Goal: Task Accomplishment & Management: Manage account settings

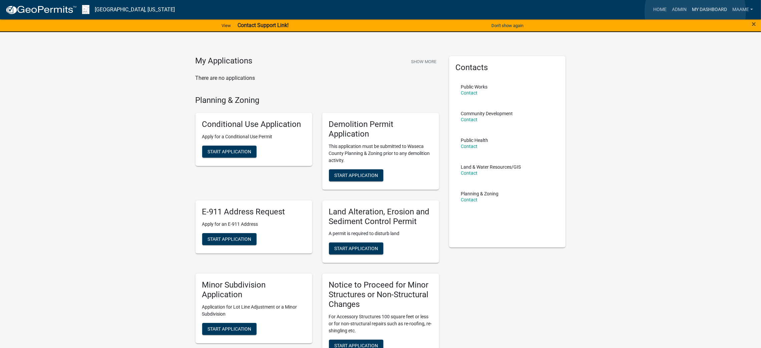
click at [695, 12] on link "My Dashboard" at bounding box center [709, 9] width 40 height 13
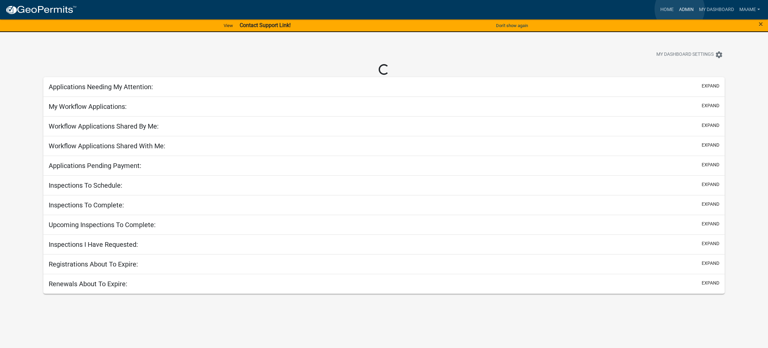
click at [680, 9] on link "Admin" at bounding box center [687, 9] width 20 height 13
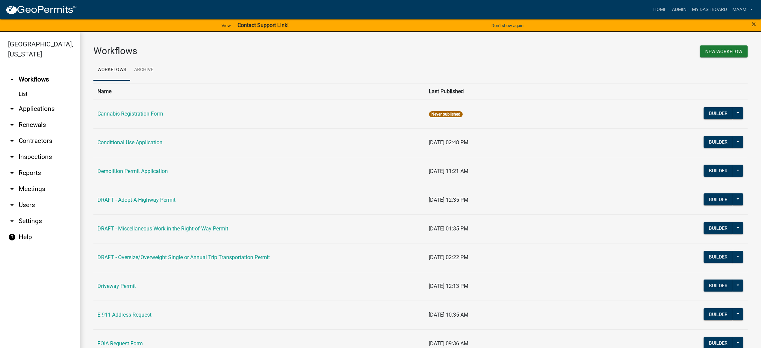
click at [19, 95] on link "List" at bounding box center [40, 93] width 80 height 13
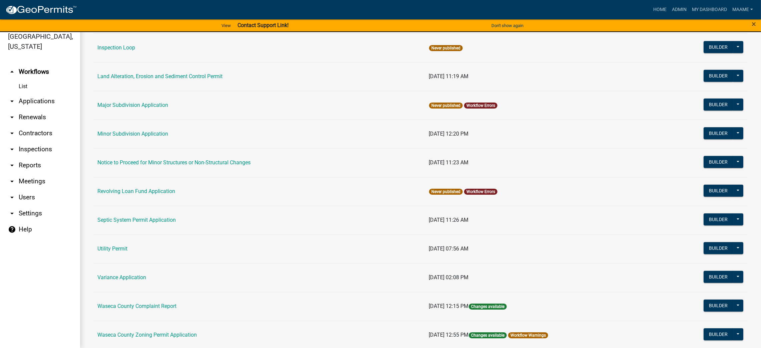
scroll to position [343, 0]
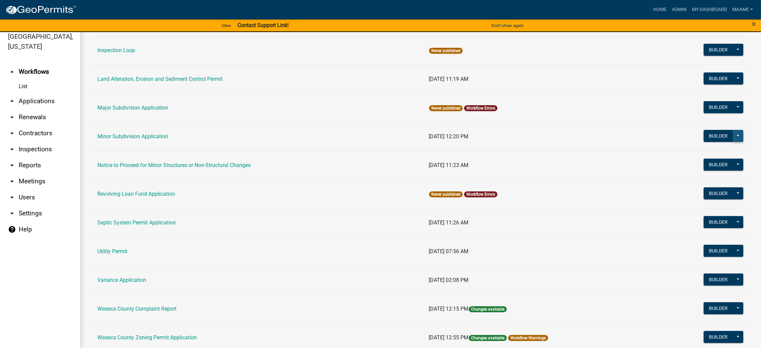
click at [732, 134] on button at bounding box center [737, 136] width 11 height 12
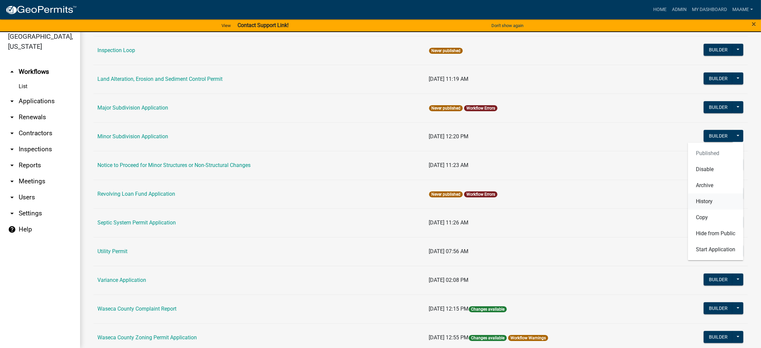
click at [694, 196] on button "History" at bounding box center [715, 201] width 55 height 16
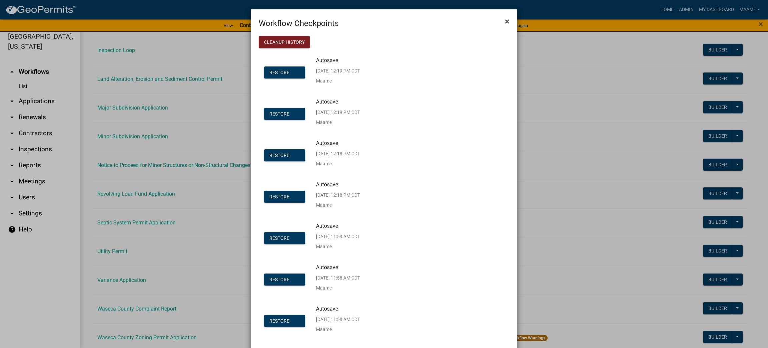
click at [505, 22] on span "×" at bounding box center [507, 21] width 4 height 9
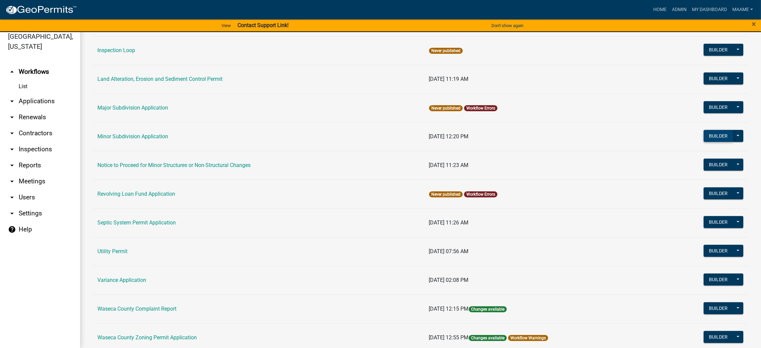
click at [711, 134] on button "Builder" at bounding box center [717, 136] width 29 height 12
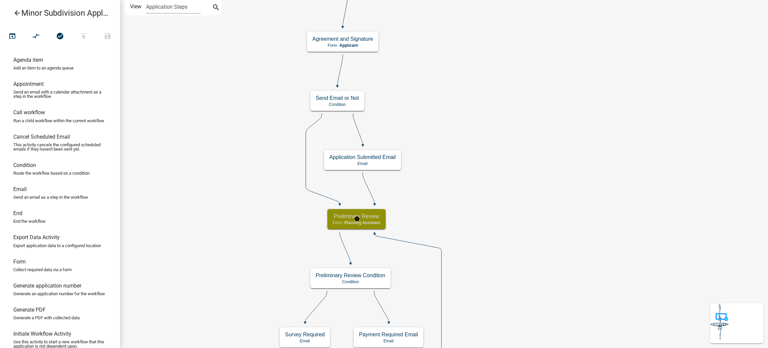
click at [377, 214] on h5 "Preliminary Review" at bounding box center [357, 216] width 48 height 6
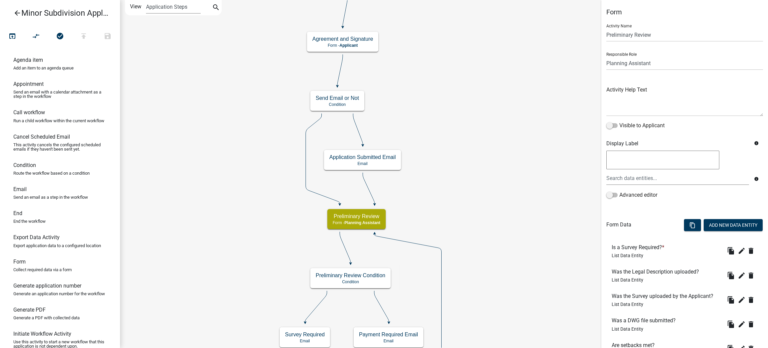
click at [647, 333] on li "Was a DWG file submitted? List Data Entity file_copy edit delete" at bounding box center [685, 324] width 157 height 24
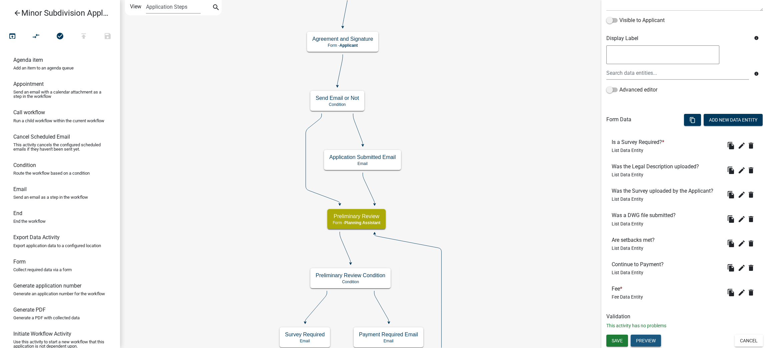
click at [644, 338] on button "Preview" at bounding box center [646, 340] width 30 height 12
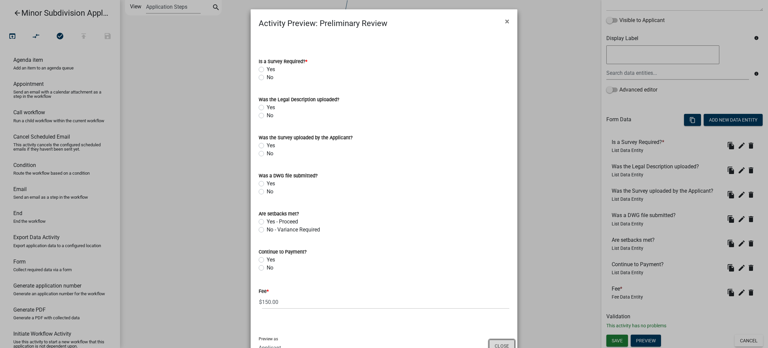
click at [495, 343] on button "Close" at bounding box center [502, 345] width 26 height 13
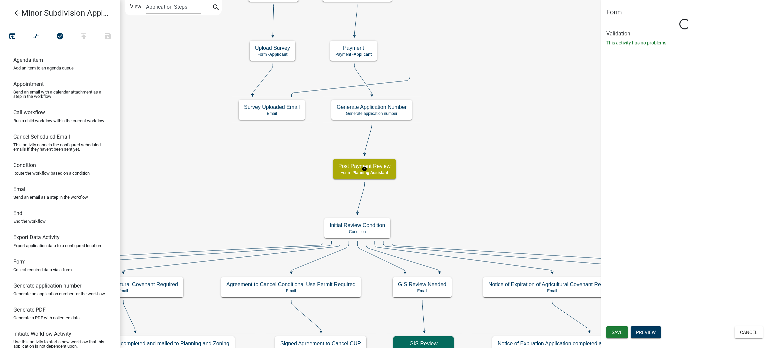
scroll to position [0, 0]
select select "A1ADE4BD-D0DE-4ED5-8452-456BE0D54BFC"
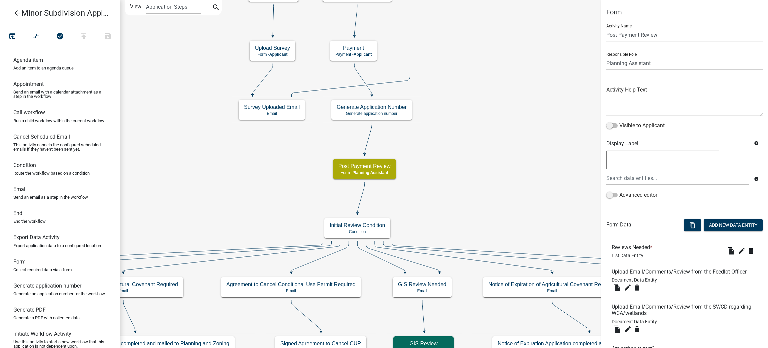
scroll to position [205, 0]
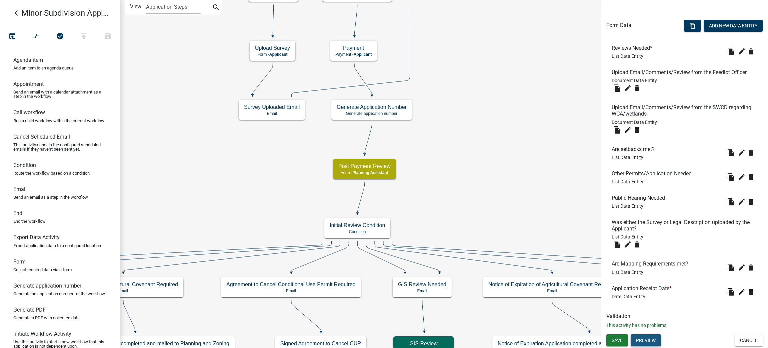
click at [644, 341] on button "Preview" at bounding box center [646, 340] width 30 height 12
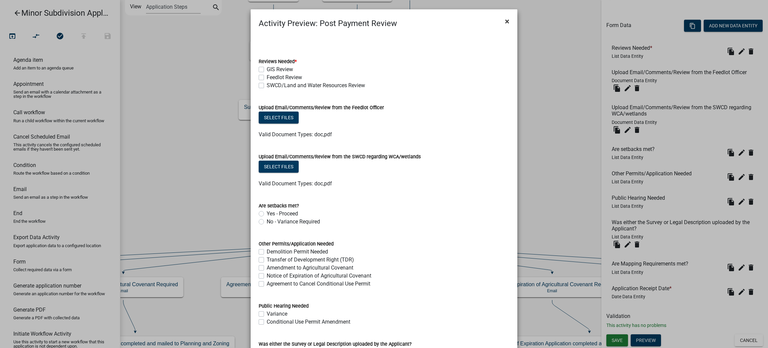
click at [505, 21] on span "×" at bounding box center [507, 21] width 4 height 9
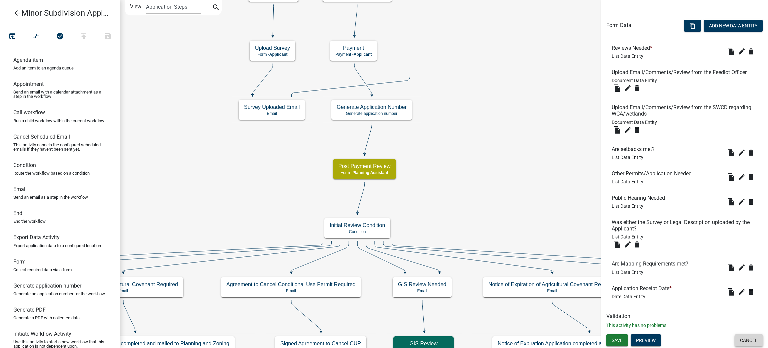
click at [735, 340] on button "Cancel" at bounding box center [749, 340] width 28 height 12
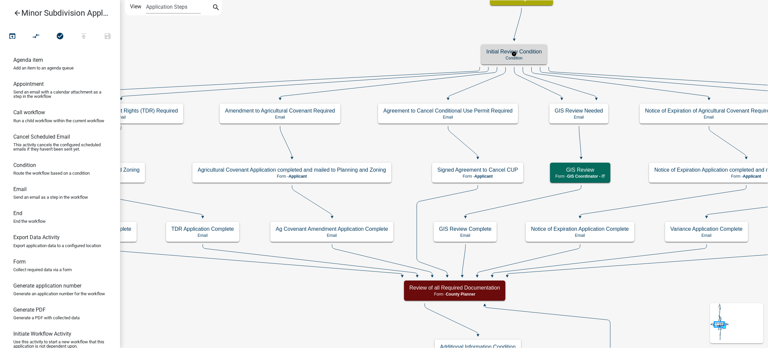
click at [527, 55] on h5 "Initial Review Condition" at bounding box center [514, 51] width 55 height 6
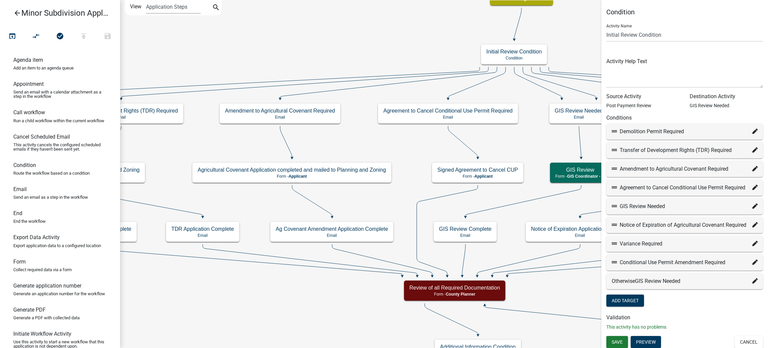
scroll to position [17, 0]
click at [744, 343] on button "Cancel" at bounding box center [749, 340] width 28 height 12
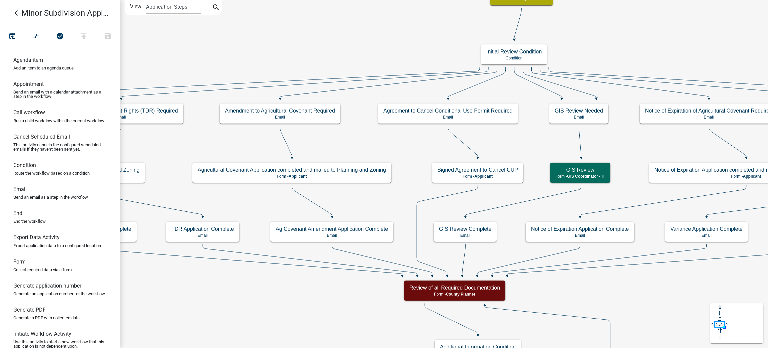
scroll to position [0, 0]
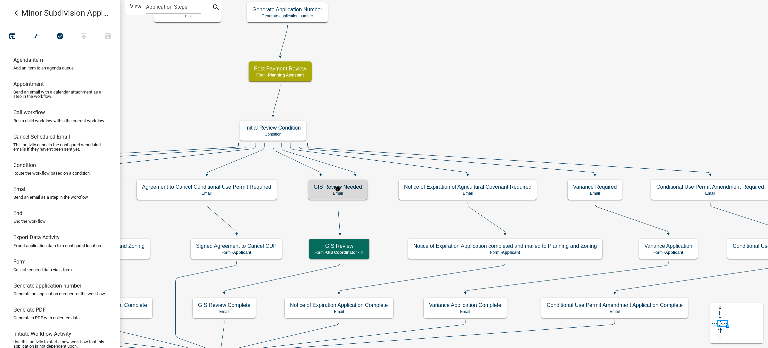
click at [344, 192] on p "Email" at bounding box center [338, 193] width 48 height 5
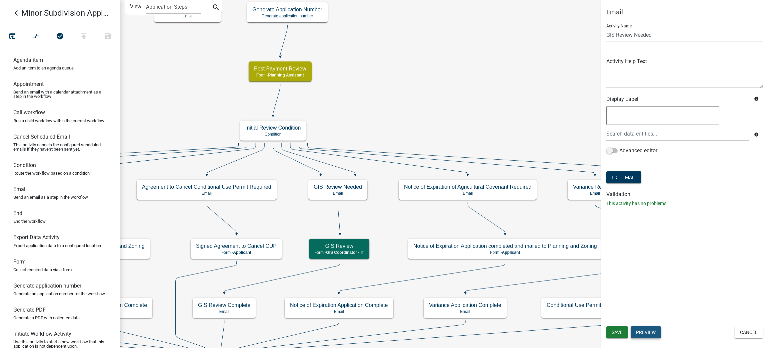
click at [653, 330] on button "Preview" at bounding box center [646, 332] width 30 height 12
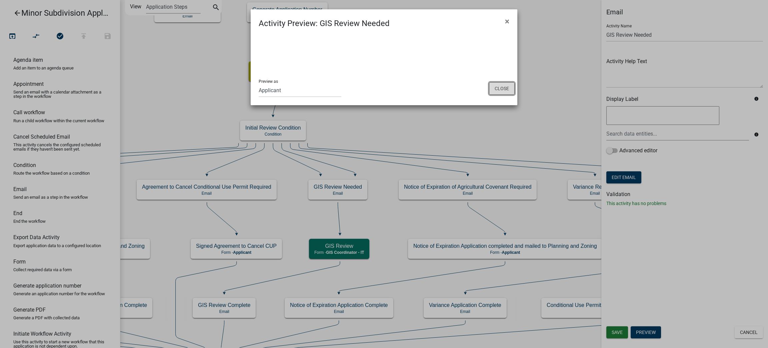
click at [505, 82] on button "Close" at bounding box center [502, 88] width 26 height 13
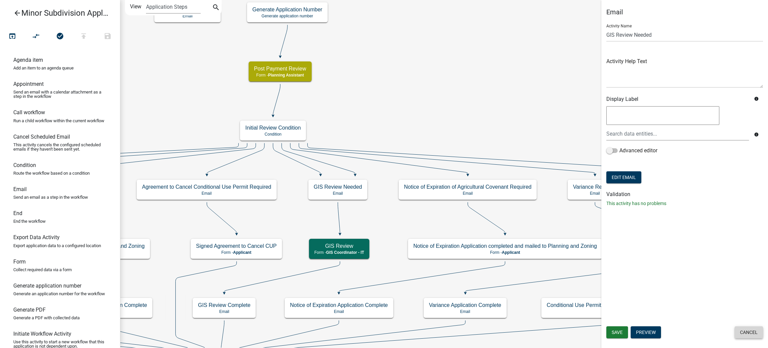
click at [745, 328] on button "Cancel" at bounding box center [749, 332] width 28 height 12
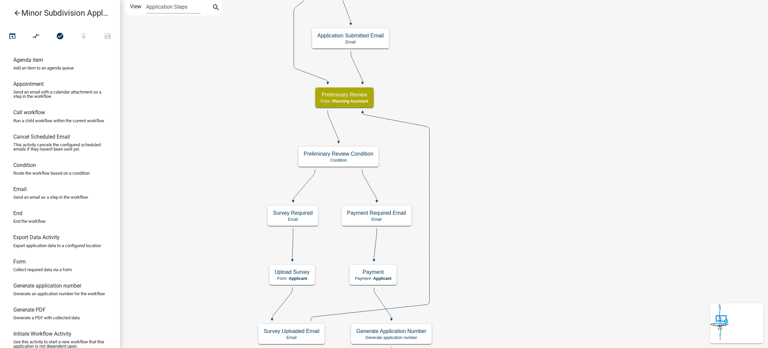
click at [15, 12] on icon "arrow_back" at bounding box center [17, 13] width 8 height 9
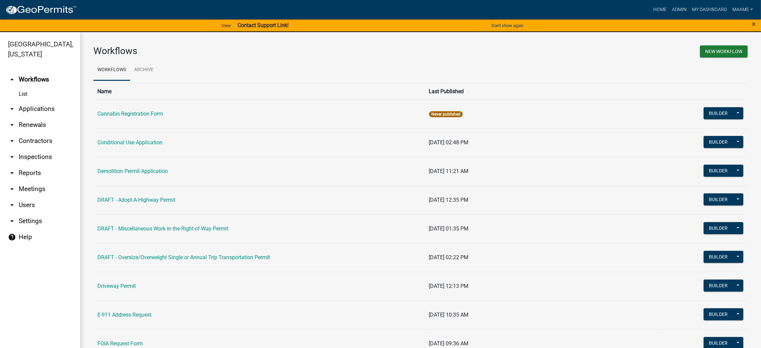
click at [34, 113] on link "arrow_drop_down Applications" at bounding box center [40, 109] width 80 height 16
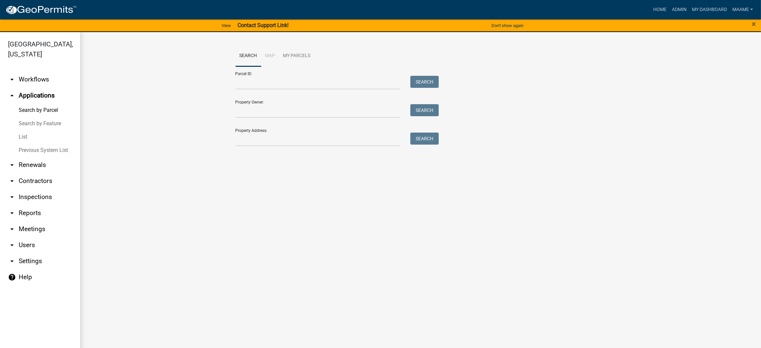
click at [23, 135] on link "List" at bounding box center [40, 136] width 80 height 13
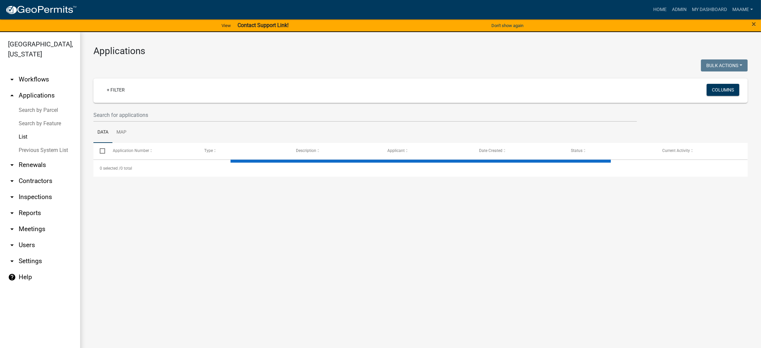
select select "3: 100"
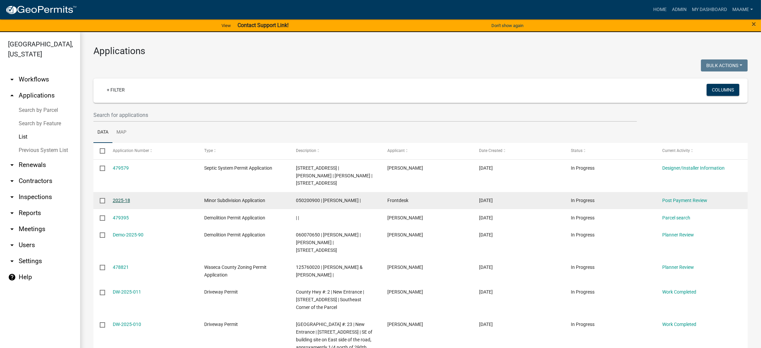
click at [122, 198] on link "2025-18" at bounding box center [121, 199] width 17 height 5
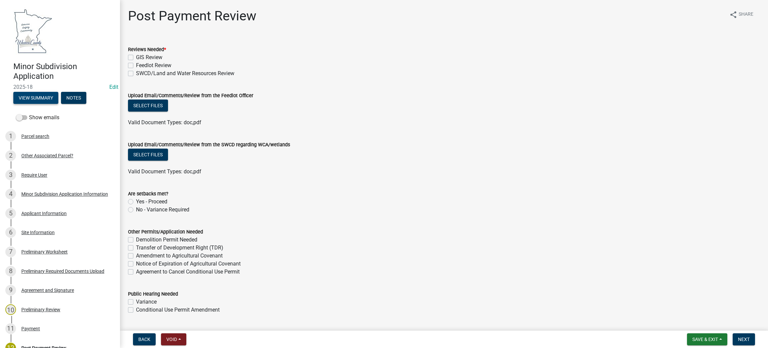
click at [46, 97] on button "View Summary" at bounding box center [35, 98] width 45 height 12
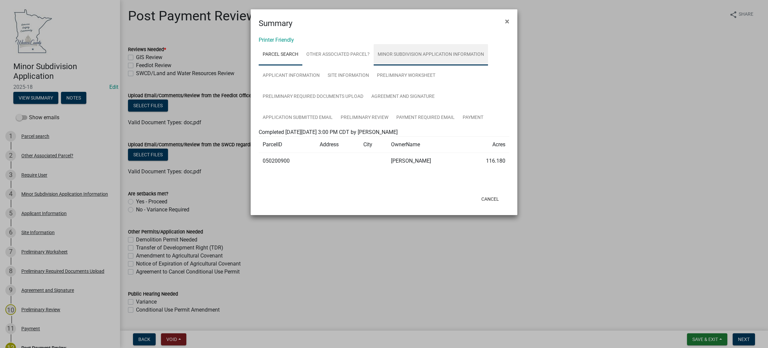
click at [401, 53] on link "Minor Subdivision Application Information" at bounding box center [431, 54] width 114 height 21
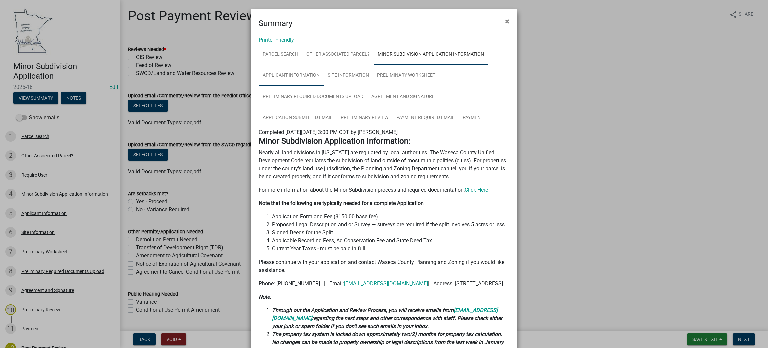
click at [290, 72] on link "Applicant Information" at bounding box center [291, 75] width 65 height 21
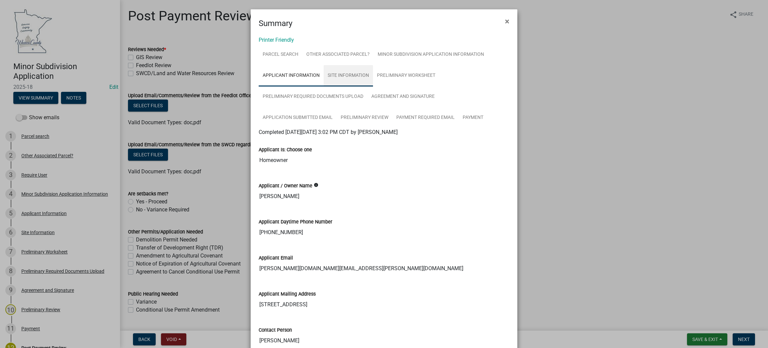
click at [337, 76] on link "Site Information" at bounding box center [348, 75] width 49 height 21
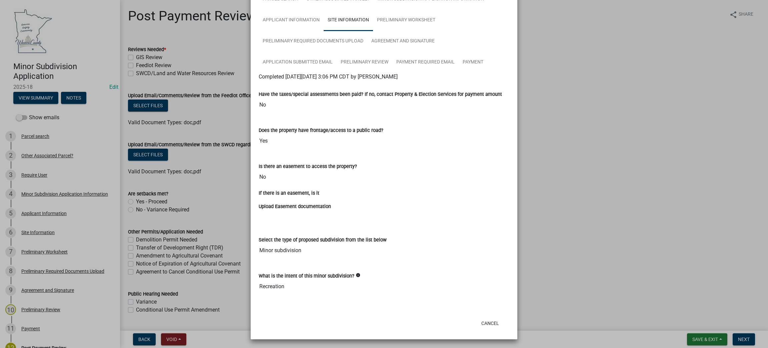
scroll to position [23, 0]
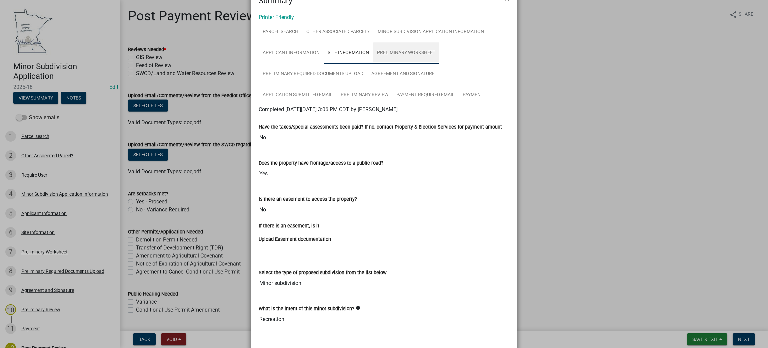
click at [405, 51] on link "Preliminary Worksheet" at bounding box center [406, 52] width 66 height 21
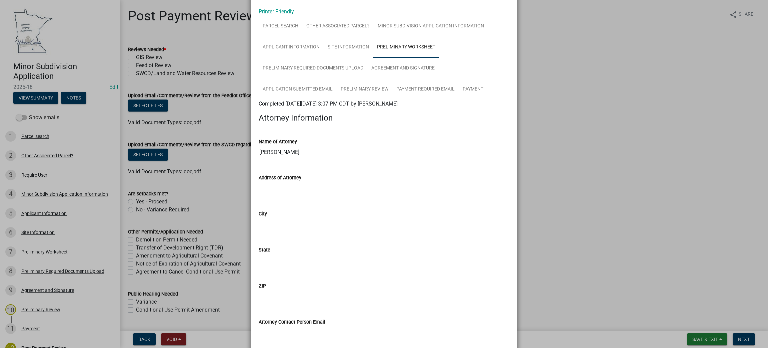
scroll to position [0, 0]
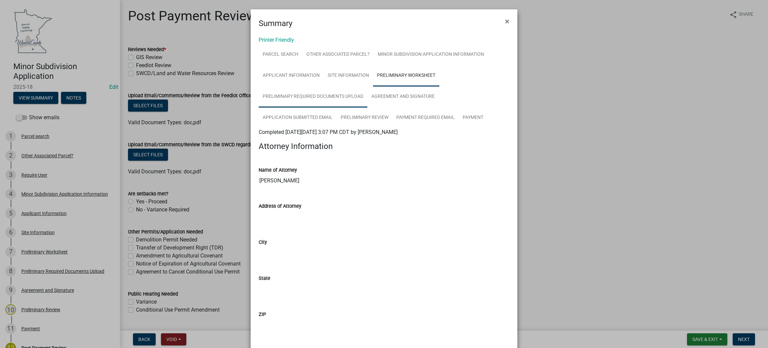
click at [302, 99] on link "Preliminary Required Documents Upload" at bounding box center [313, 96] width 109 height 21
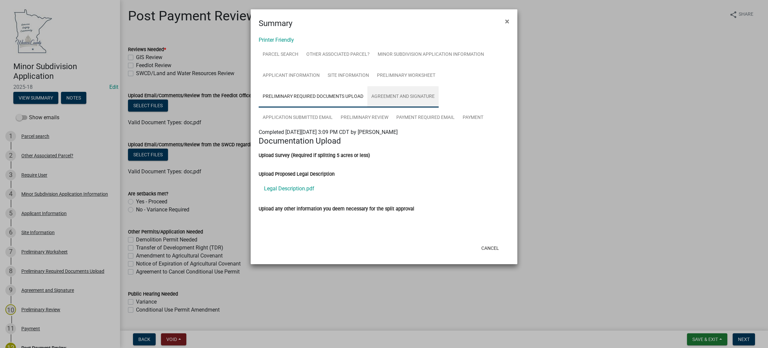
click at [383, 97] on link "Agreement and Signature" at bounding box center [403, 96] width 71 height 21
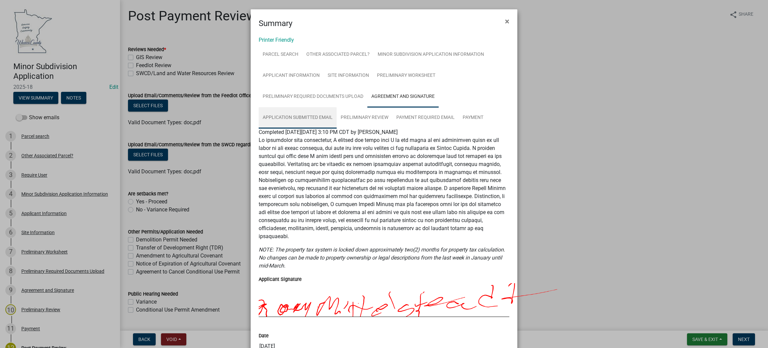
click at [309, 111] on link "Application Submitted Email" at bounding box center [298, 117] width 78 height 21
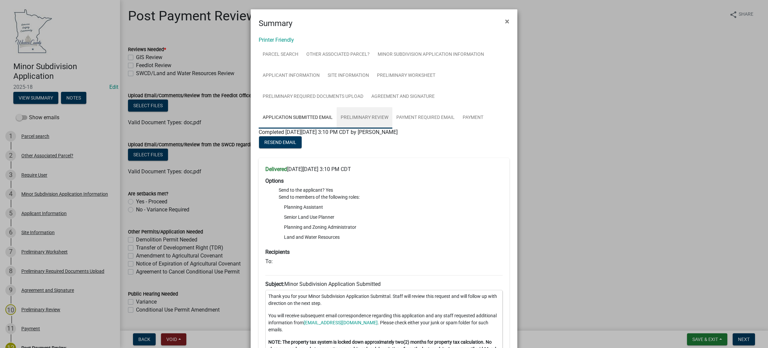
click at [379, 113] on link "Preliminary Review" at bounding box center [365, 117] width 56 height 21
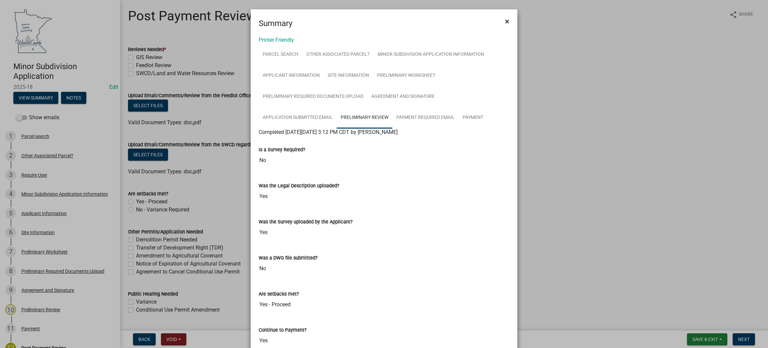
click at [506, 21] on button "×" at bounding box center [507, 21] width 15 height 19
